Goal: Navigation & Orientation: Find specific page/section

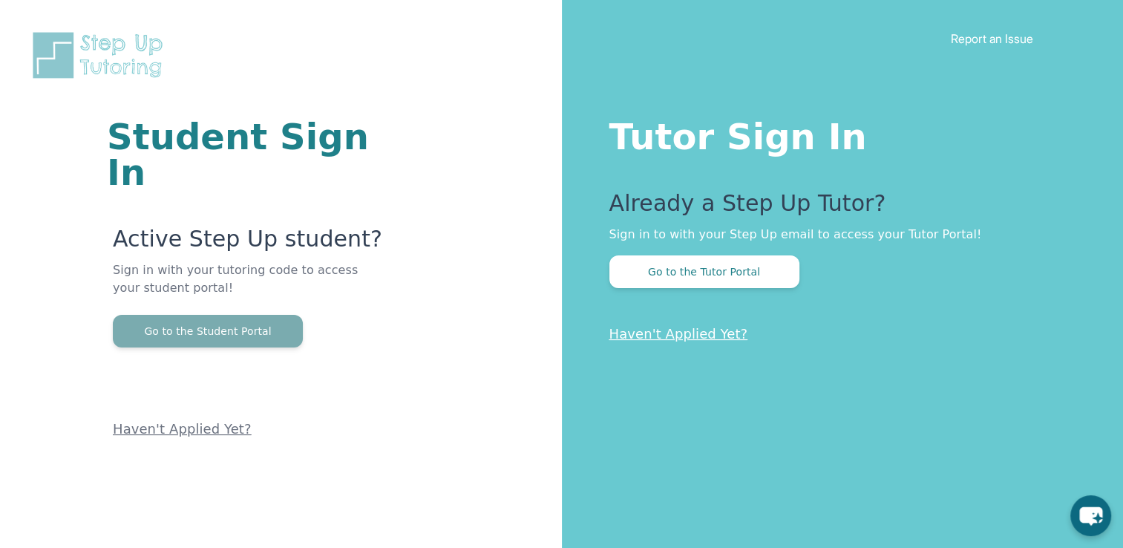
click at [249, 315] on button "Go to the Student Portal" at bounding box center [208, 331] width 190 height 33
click at [232, 315] on button "Go to the Student Portal" at bounding box center [208, 331] width 190 height 33
click at [273, 315] on button "Go to the Student Portal" at bounding box center [208, 331] width 190 height 33
